Goal: Information Seeking & Learning: Compare options

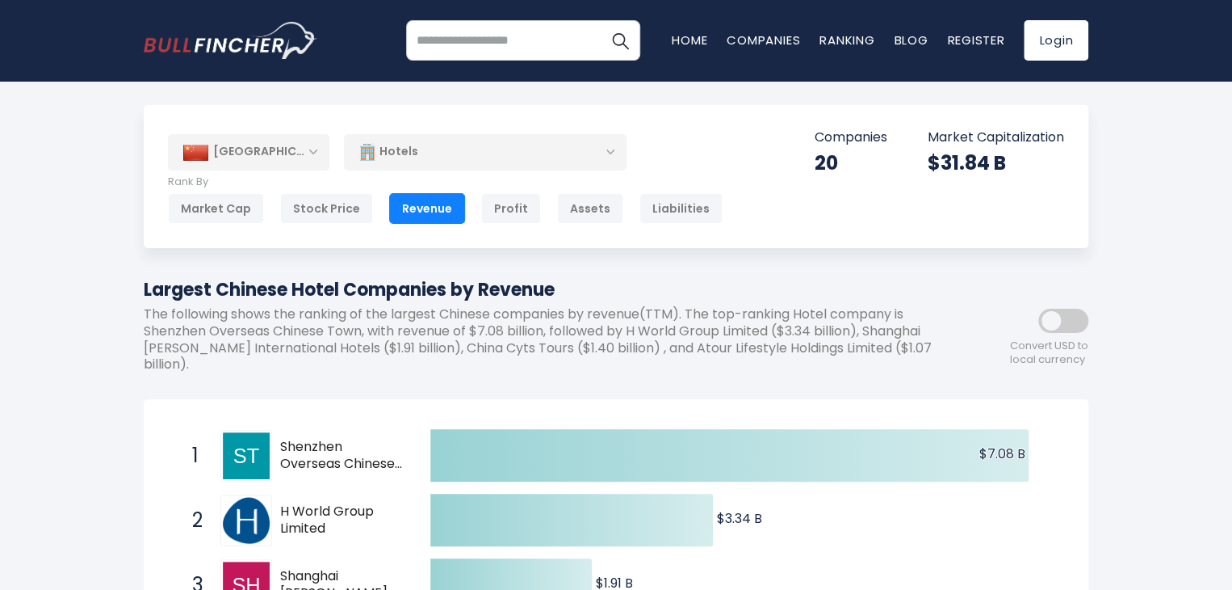
scroll to position [265, 0]
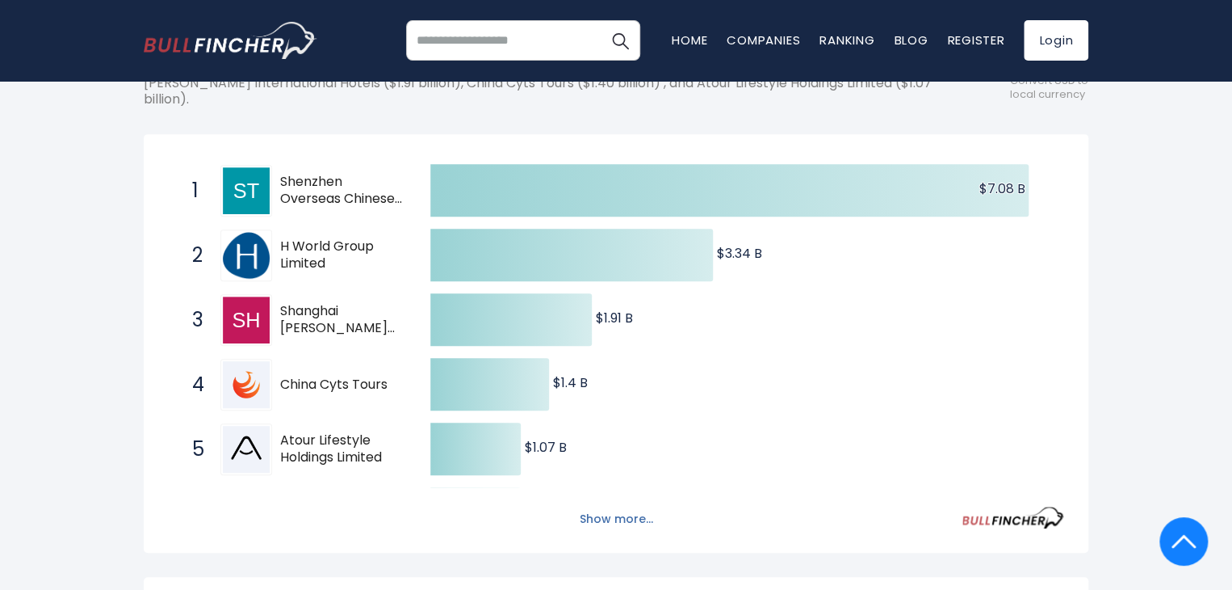
click at [634, 515] on button "Show more..." at bounding box center [616, 519] width 93 height 27
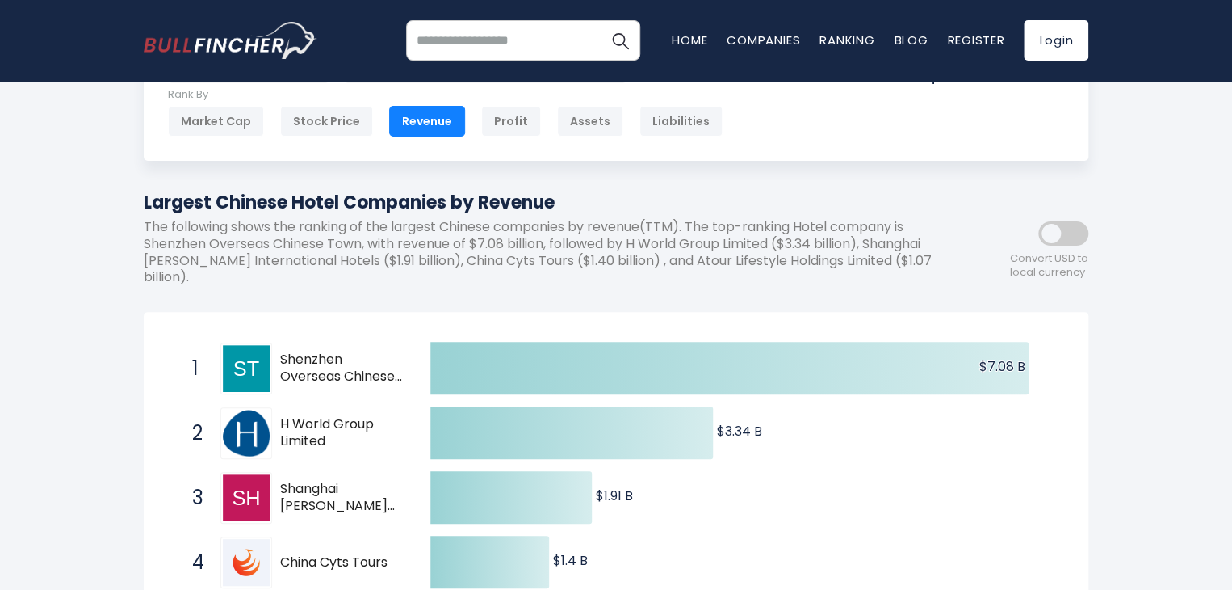
scroll to position [0, 0]
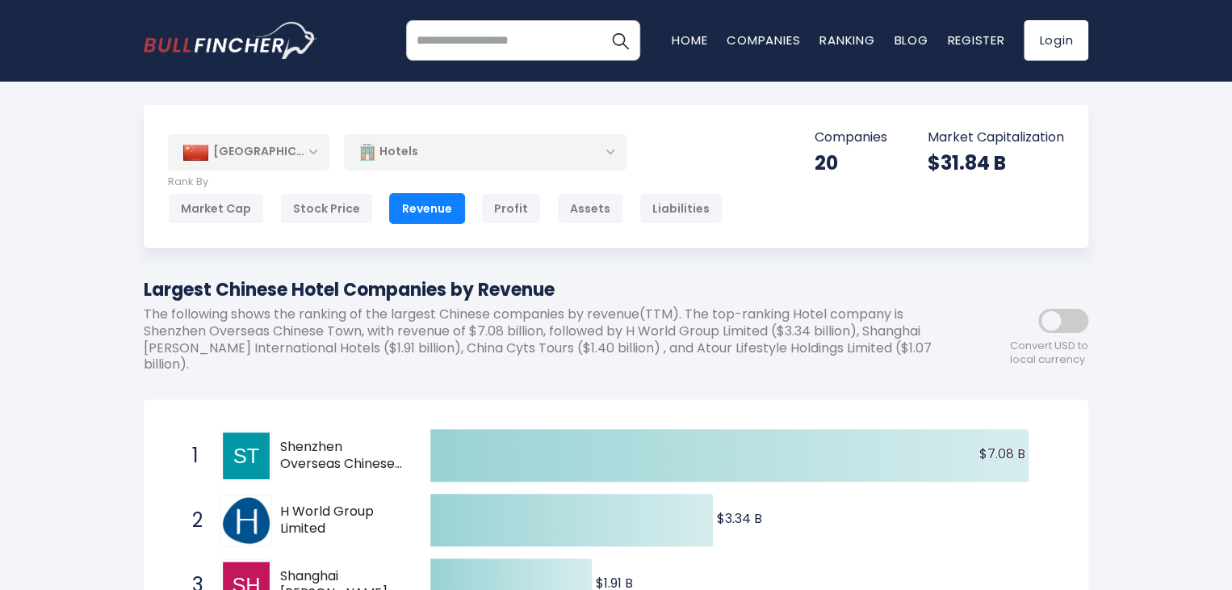
click at [300, 149] on div "[GEOGRAPHIC_DATA]" at bounding box center [249, 152] width 162 height 36
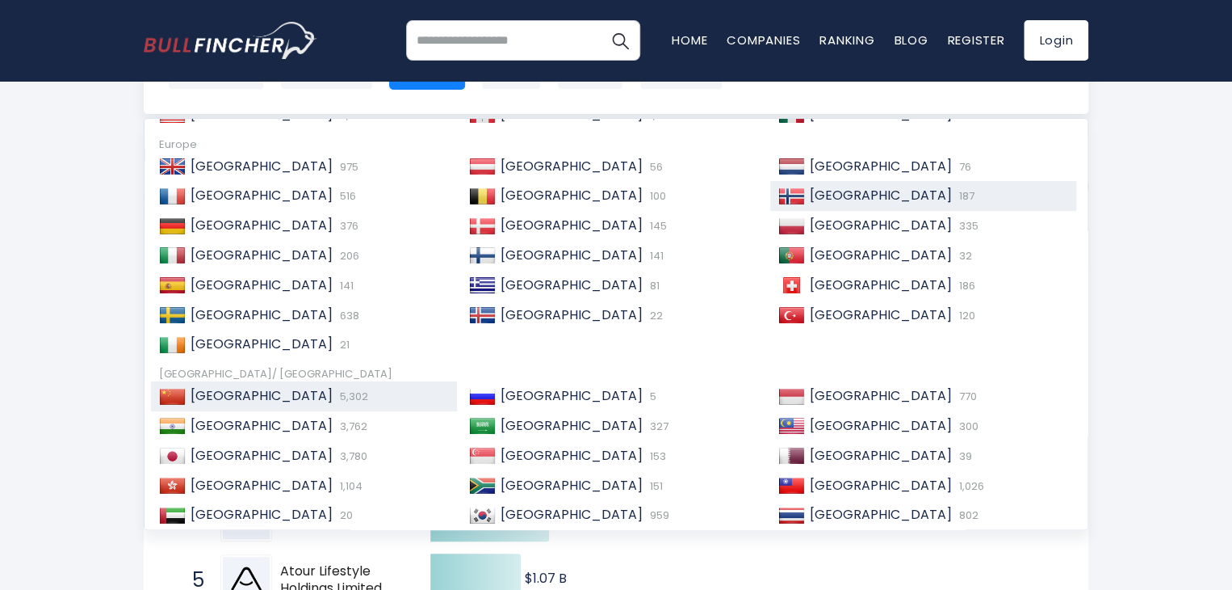
scroll to position [207, 0]
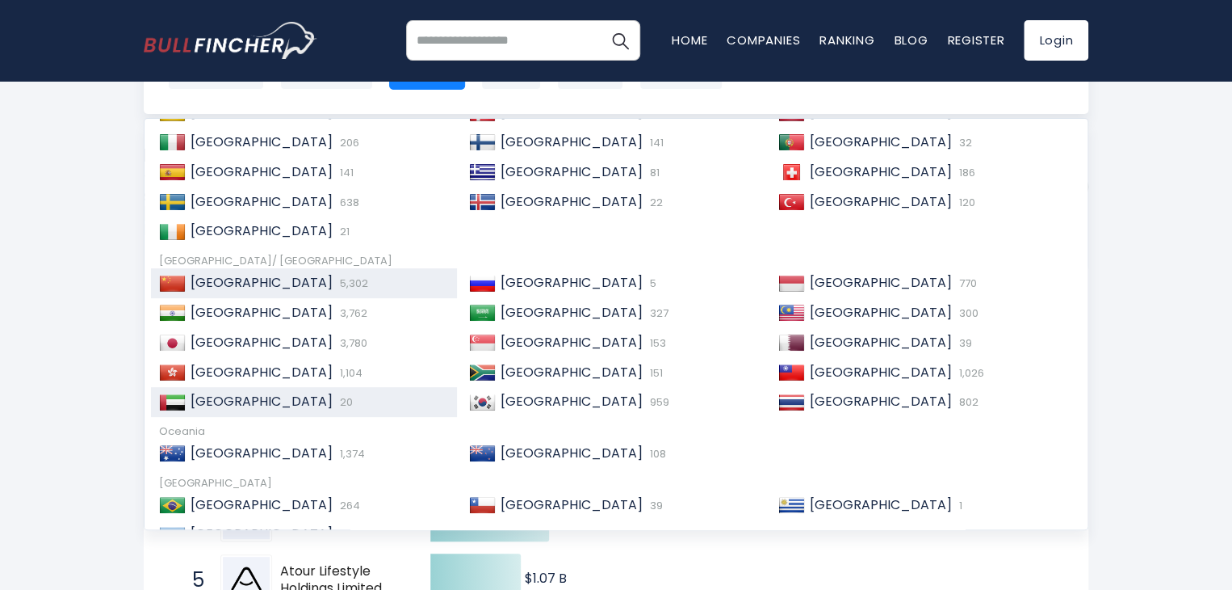
click at [304, 405] on span "[GEOGRAPHIC_DATA]" at bounding box center [262, 401] width 142 height 19
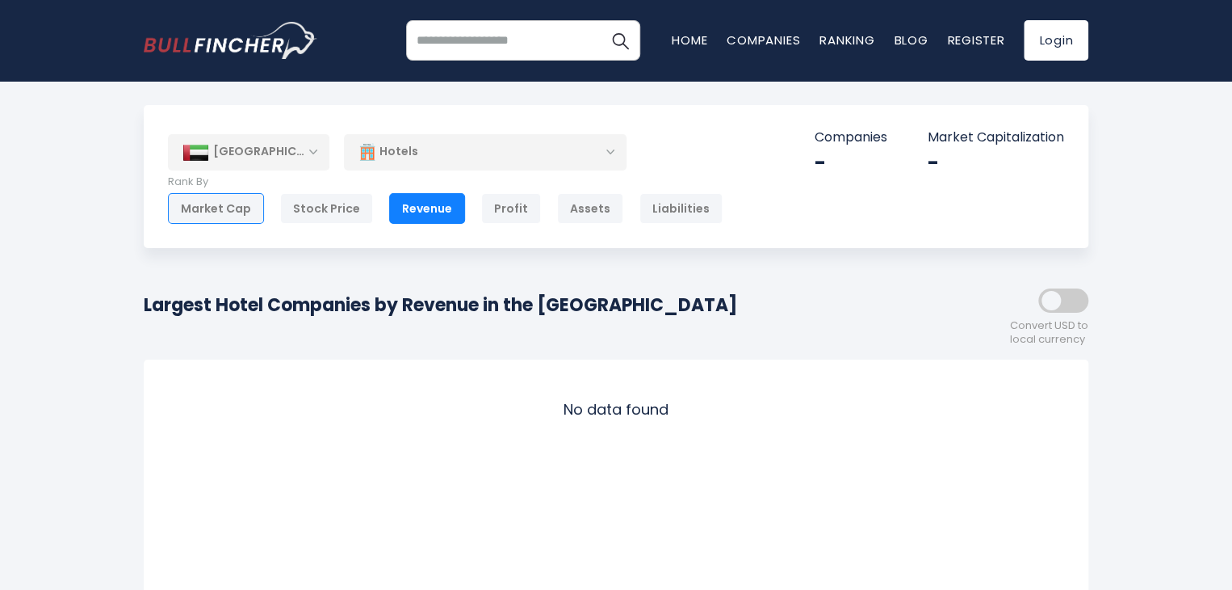
click at [232, 209] on div "Market Cap" at bounding box center [216, 208] width 96 height 31
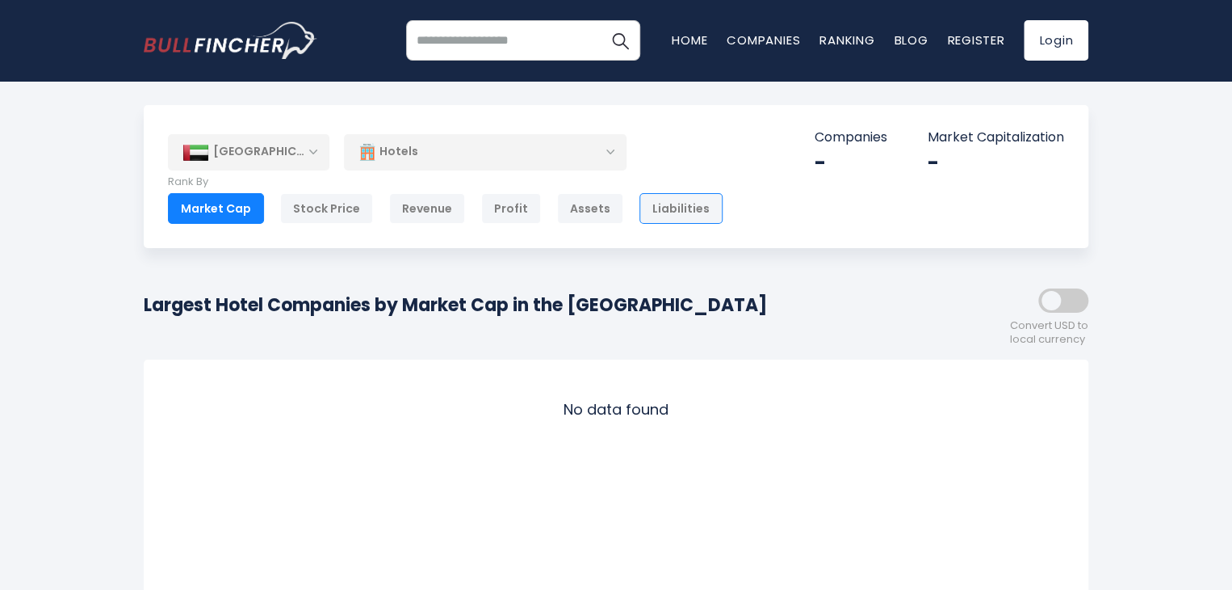
click at [659, 217] on div "Liabilities" at bounding box center [681, 208] width 83 height 31
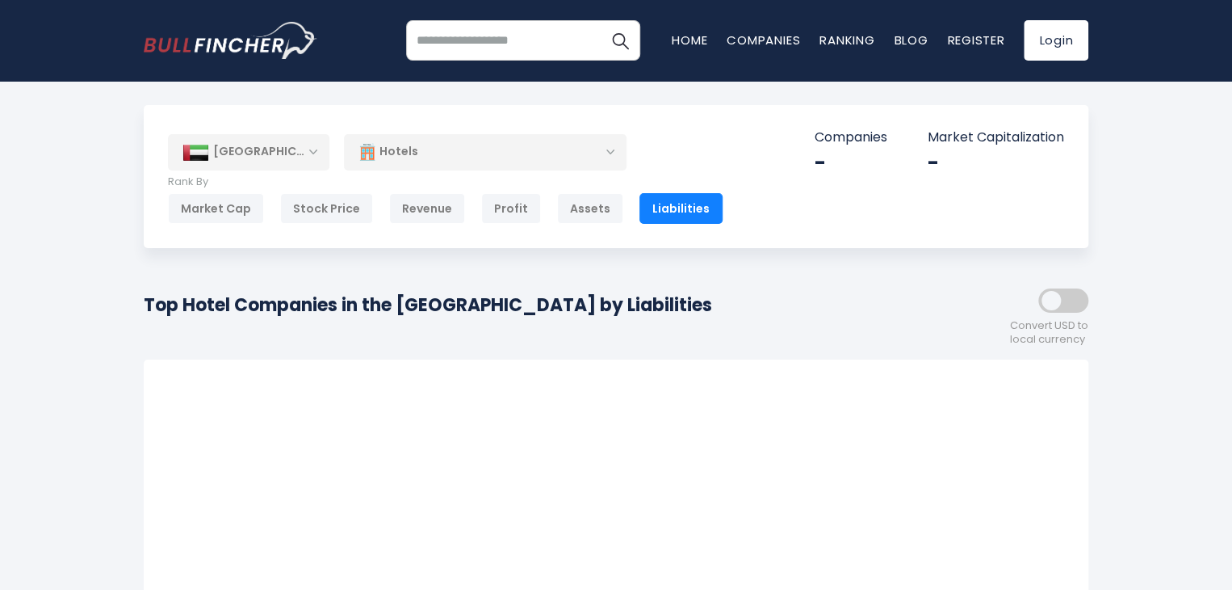
click at [567, 214] on div "Assets" at bounding box center [590, 208] width 66 height 31
click at [501, 216] on div "Profit" at bounding box center [511, 208] width 60 height 31
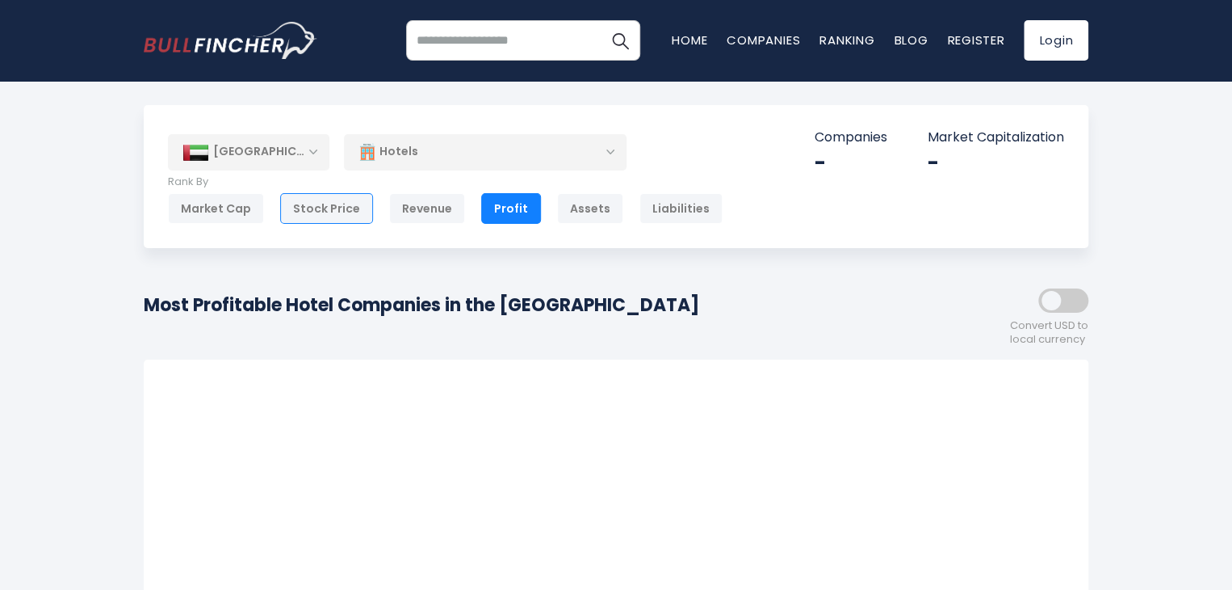
click at [339, 212] on div "Stock Price" at bounding box center [326, 208] width 93 height 31
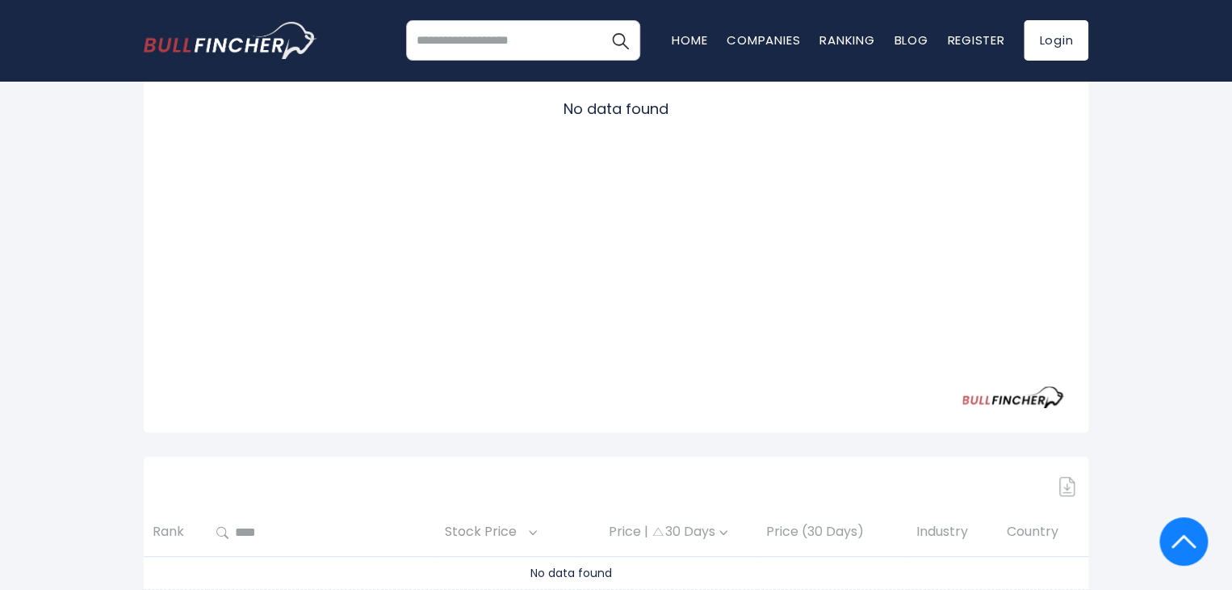
scroll to position [397, 0]
